Goal: Check status: Check status

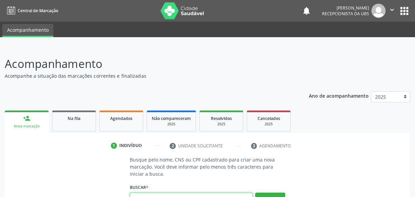
scroll to position [7, 0]
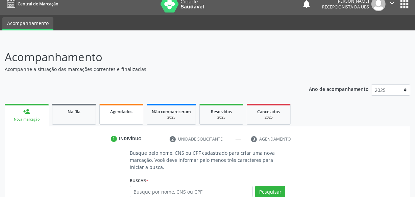
click at [135, 117] on link "Agendados" at bounding box center [121, 114] width 44 height 21
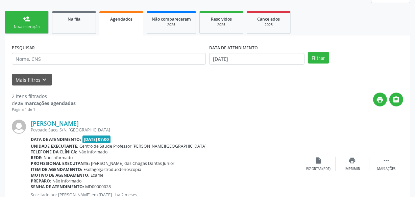
scroll to position [99, 0]
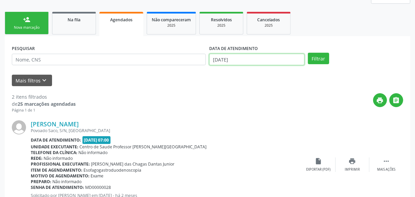
click at [250, 60] on input "[DATE]" at bounding box center [256, 59] width 95 height 11
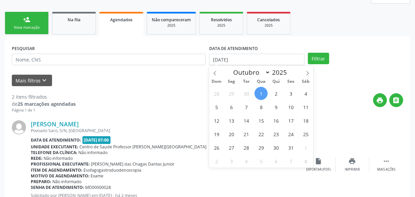
click at [260, 93] on span "1" at bounding box center [260, 93] width 13 height 13
type input "[DATE]"
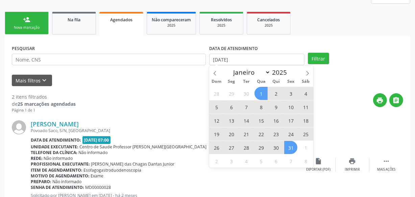
click at [288, 145] on span "31" at bounding box center [290, 147] width 13 height 13
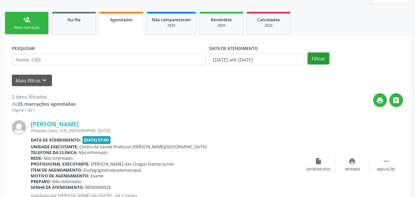
click at [314, 57] on button "Filtrar" at bounding box center [318, 58] width 21 height 11
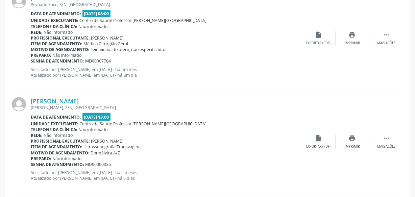
scroll to position [805, 0]
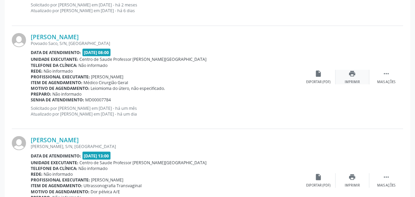
click at [346, 77] on div "print Imprimir" at bounding box center [352, 77] width 34 height 15
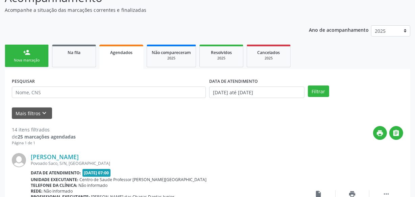
scroll to position [92, 0]
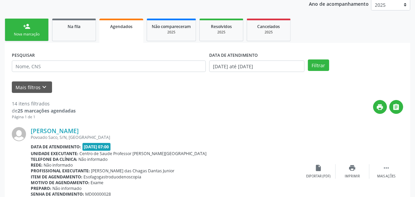
click at [39, 29] on link "person_add Nova marcação" at bounding box center [27, 30] width 44 height 23
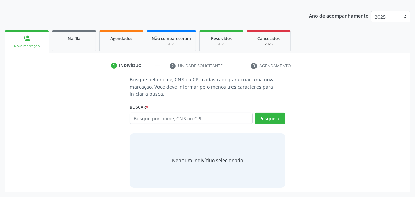
scroll to position [80, 0]
click at [67, 44] on link "Na fila" at bounding box center [74, 41] width 44 height 21
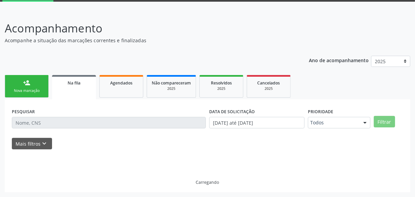
scroll to position [35, 0]
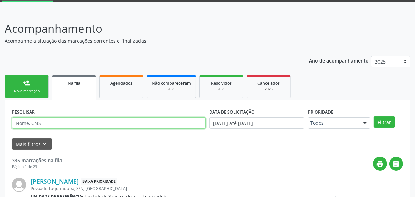
paste input "706009868357644"
type input "706009868357644"
click at [374, 116] on button "Filtrar" at bounding box center [384, 121] width 21 height 11
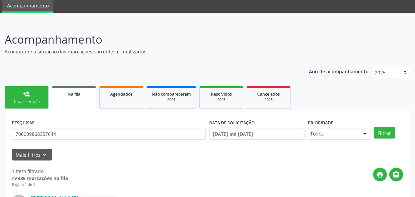
scroll to position [0, 0]
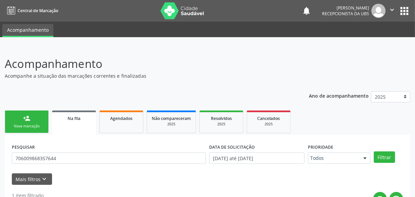
click at [121, 127] on link "Agendados" at bounding box center [121, 121] width 44 height 23
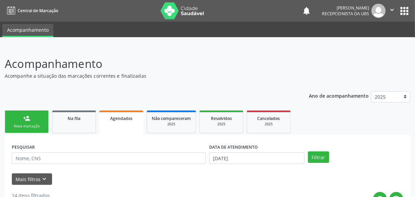
click at [43, 125] on div "Nova marcação" at bounding box center [27, 126] width 34 height 5
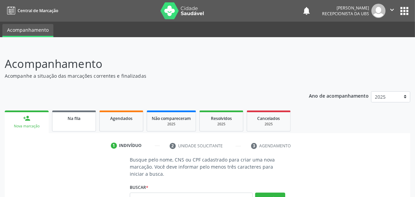
click at [60, 128] on link "Na fila" at bounding box center [74, 120] width 44 height 21
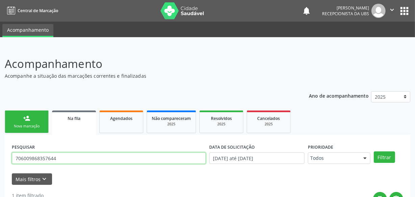
drag, startPoint x: 59, startPoint y: 158, endPoint x: 0, endPoint y: 158, distance: 59.5
click at [0, 158] on div "Acompanhamento Acompanhe a situação das marcações correntes e finalizadas Relat…" at bounding box center [207, 165] width 415 height 237
click at [374, 151] on button "Filtrar" at bounding box center [384, 156] width 21 height 11
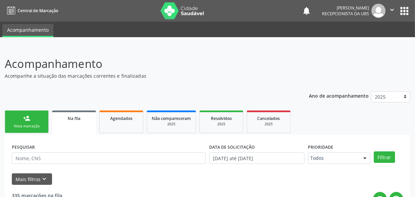
click at [33, 118] on link "person_add Nova marcação" at bounding box center [27, 121] width 44 height 23
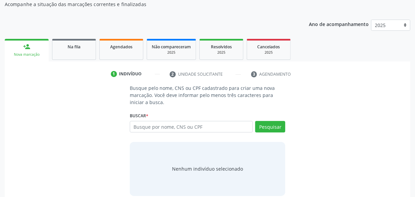
scroll to position [80, 0]
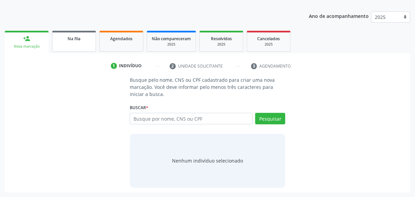
click at [83, 48] on link "Na fila" at bounding box center [74, 41] width 44 height 21
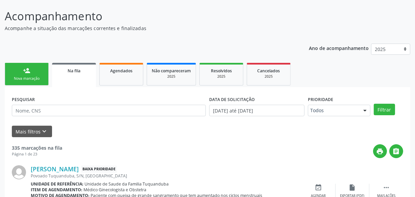
scroll to position [0, 0]
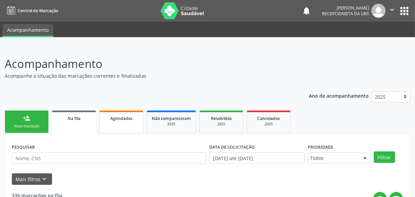
click at [129, 127] on link "Agendados" at bounding box center [121, 121] width 44 height 23
select select "9"
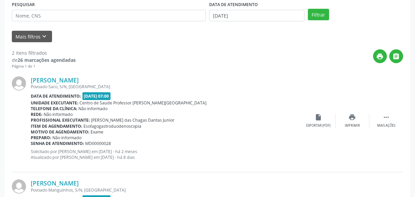
scroll to position [61, 0]
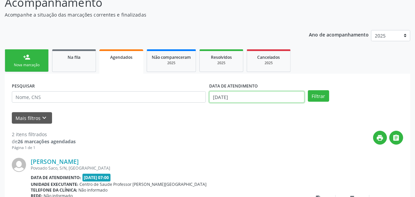
click at [270, 96] on input "[DATE]" at bounding box center [256, 96] width 95 height 11
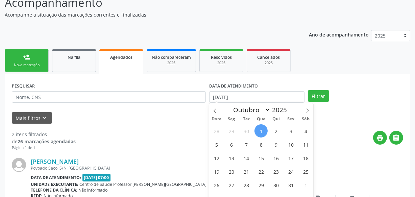
click at [257, 131] on span "1" at bounding box center [260, 130] width 13 height 13
type input "[DATE]"
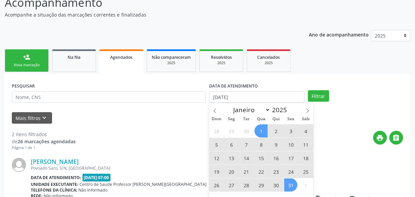
click at [291, 184] on span "31" at bounding box center [290, 184] width 13 height 13
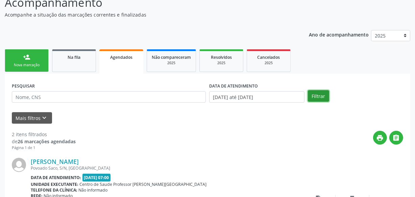
click at [320, 101] on button "Filtrar" at bounding box center [318, 95] width 21 height 11
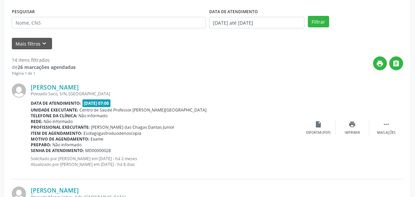
scroll to position [118, 0]
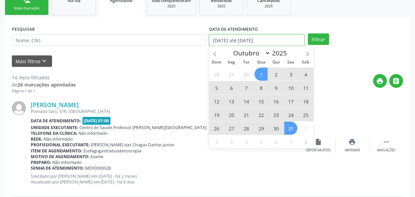
click at [255, 40] on input "[DATE] até [DATE]" at bounding box center [256, 39] width 95 height 11
click at [243, 75] on span "30" at bounding box center [246, 74] width 13 height 13
type input "[DATE]"
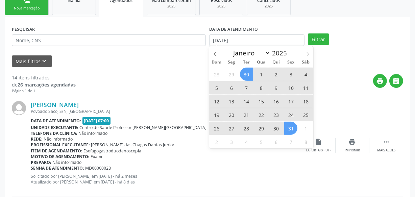
click at [292, 127] on span "31" at bounding box center [290, 128] width 13 height 13
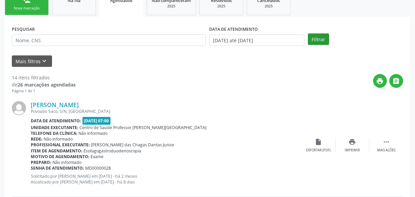
drag, startPoint x: 302, startPoint y: 33, endPoint x: 320, endPoint y: 40, distance: 18.8
click at [308, 36] on div "PESQUISAR DATA DE ATENDIMENTO [DATE] até [DATE] Filtrar" at bounding box center [207, 37] width 395 height 26
click at [323, 40] on button "Filtrar" at bounding box center [318, 38] width 21 height 11
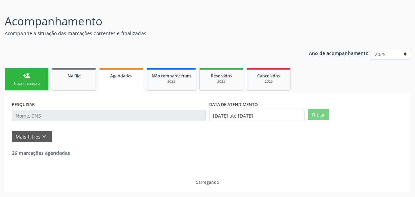
scroll to position [42, 0]
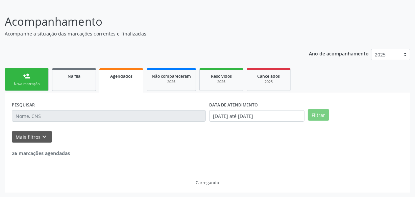
click at [189, 132] on div "Mais filtros keyboard_arrow_down" at bounding box center [207, 137] width 395 height 12
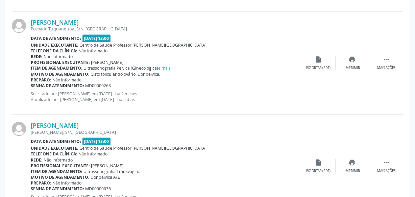
scroll to position [1591, 0]
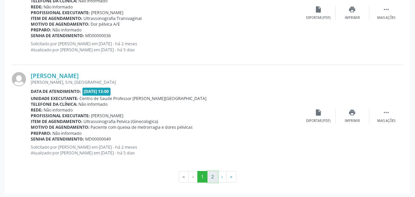
click at [210, 172] on button "2" at bounding box center [212, 176] width 10 height 11
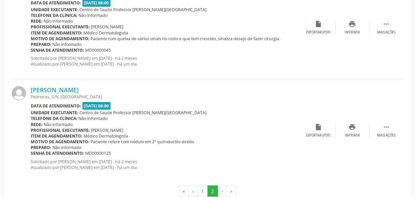
scroll to position [252, 0]
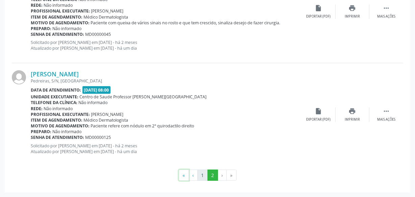
drag, startPoint x: 185, startPoint y: 174, endPoint x: 199, endPoint y: 176, distance: 14.6
click at [192, 176] on ul "« ‹ 1 2 › »" at bounding box center [207, 175] width 391 height 11
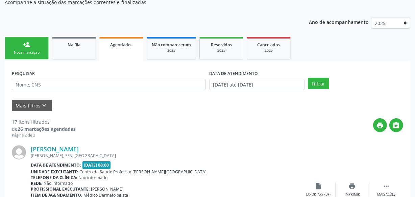
scroll to position [68, 0]
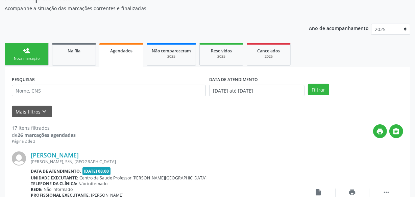
click at [41, 50] on link "person_add Nova marcação" at bounding box center [27, 54] width 44 height 23
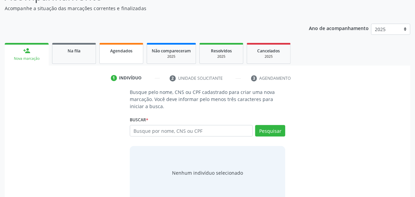
click at [127, 52] on span "Agendados" at bounding box center [121, 51] width 22 height 6
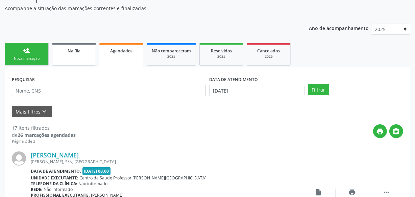
click at [78, 54] on link "Na fila" at bounding box center [74, 54] width 44 height 23
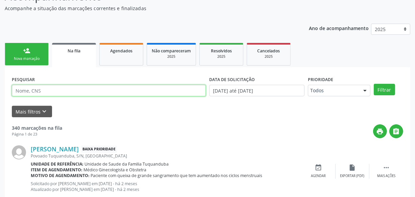
paste input "7020007988391090"
click at [374, 84] on button "Filtrar" at bounding box center [384, 89] width 21 height 11
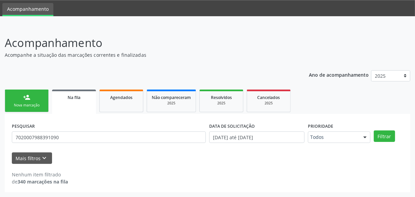
scroll to position [21, 0]
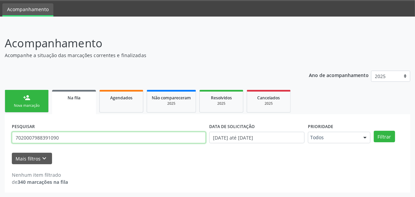
drag, startPoint x: 22, startPoint y: 135, endPoint x: 26, endPoint y: 136, distance: 4.4
click at [23, 135] on input "7020007988391090" at bounding box center [109, 137] width 194 height 11
click at [24, 137] on input "7020007988391090" at bounding box center [109, 137] width 194 height 11
click at [29, 140] on input "7020007988391090" at bounding box center [109, 137] width 194 height 11
drag, startPoint x: 24, startPoint y: 137, endPoint x: 41, endPoint y: 138, distance: 16.6
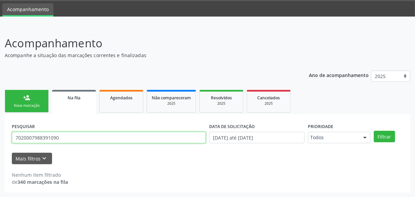
click at [41, 138] on input "7020007988391090" at bounding box center [109, 137] width 194 height 11
click at [42, 138] on input "7020007988391090" at bounding box center [109, 137] width 194 height 11
click at [64, 138] on input "702000798391090" at bounding box center [109, 137] width 194 height 11
type input "702000798391090"
click at [374, 131] on button "Filtrar" at bounding box center [384, 136] width 21 height 11
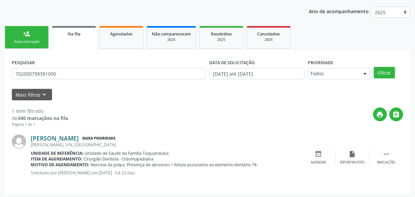
scroll to position [86, 0]
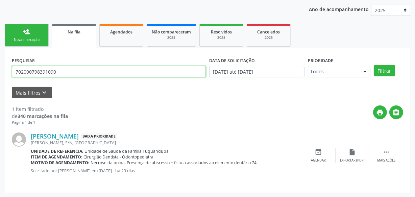
drag, startPoint x: 71, startPoint y: 67, endPoint x: 0, endPoint y: 65, distance: 71.0
click at [0, 65] on div "Acompanhamento Acompanhe a situação das marcações correntes e finalizadas Relat…" at bounding box center [207, 78] width 415 height 237
click at [374, 65] on button "Filtrar" at bounding box center [384, 70] width 21 height 11
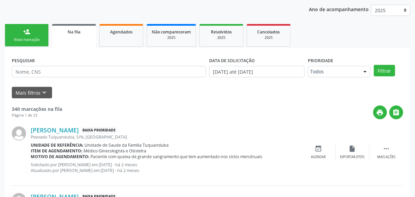
click at [34, 41] on div "Nova marcação" at bounding box center [27, 39] width 34 height 5
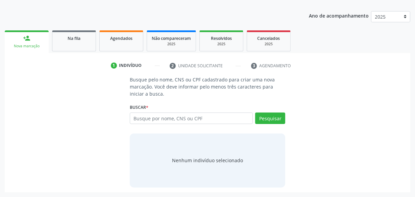
scroll to position [80, 0]
click at [70, 44] on link "Na fila" at bounding box center [74, 41] width 44 height 21
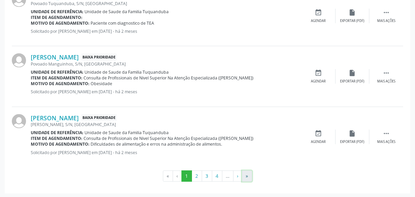
click at [251, 179] on button "»" at bounding box center [247, 176] width 10 height 11
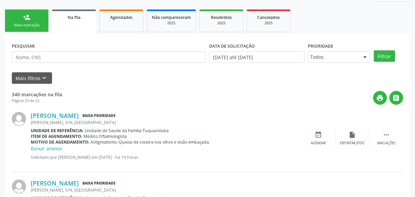
scroll to position [0, 0]
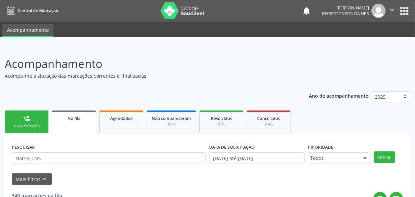
click at [37, 118] on link "person_add Nova marcação" at bounding box center [27, 121] width 44 height 23
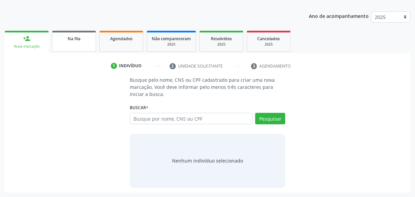
click at [82, 42] on link "Na fila" at bounding box center [74, 41] width 44 height 21
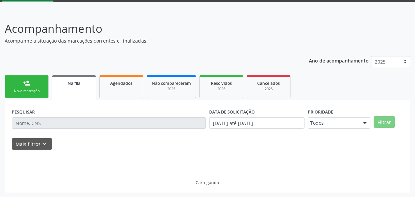
scroll to position [42, 0]
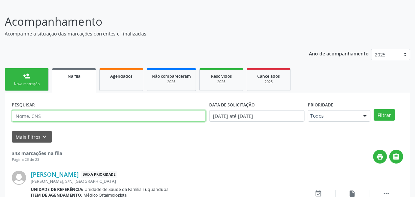
click at [105, 119] on input "text" at bounding box center [109, 115] width 194 height 11
type input "ayla"
click at [374, 109] on button "Filtrar" at bounding box center [384, 114] width 21 height 11
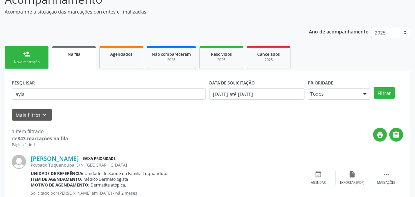
scroll to position [86, 0]
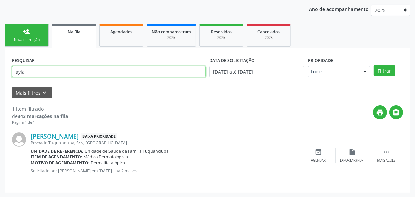
drag, startPoint x: 37, startPoint y: 73, endPoint x: 0, endPoint y: 71, distance: 36.5
click at [0, 71] on div "Acompanhamento Acompanhe a situação das marcações correntes e finalizadas Relat…" at bounding box center [207, 78] width 415 height 237
click at [374, 65] on button "Filtrar" at bounding box center [384, 70] width 21 height 11
